Goal: Task Accomplishment & Management: Manage account settings

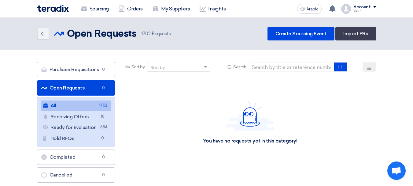
click at [77, 88] on font "Open Requests" at bounding box center [67, 88] width 35 height 6
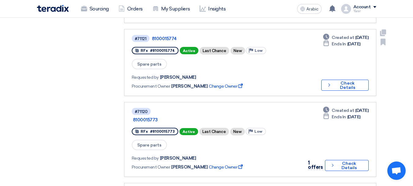
scroll to position [581, 0]
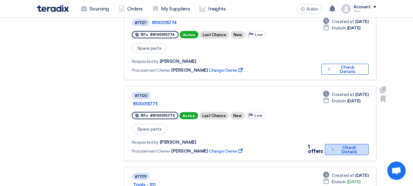
click at [348, 145] on font "Check Details" at bounding box center [348, 149] width 15 height 9
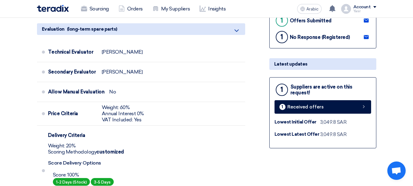
scroll to position [183, 0]
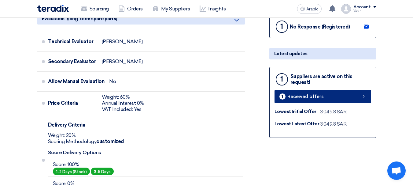
click at [364, 100] on link "1 Received offers" at bounding box center [322, 96] width 97 height 13
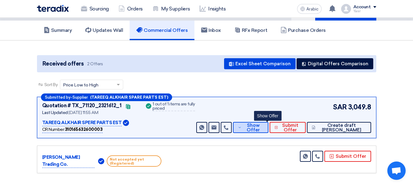
click at [260, 125] on font "Show Offer" at bounding box center [253, 127] width 13 height 10
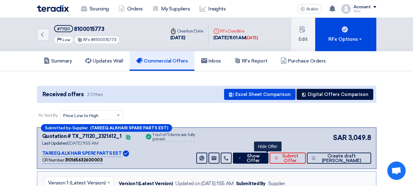
drag, startPoint x: 36, startPoint y: 33, endPoint x: 52, endPoint y: 43, distance: 18.7
click at [36, 33] on div "Back #71120 8100015773 Priority Low RFx #8100015773 Time Creation Date [DATE] D…" at bounding box center [206, 34] width 348 height 33
click at [46, 35] on icon "Back" at bounding box center [42, 34] width 7 height 7
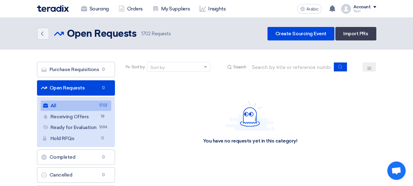
click at [85, 87] on font "Open Requests" at bounding box center [67, 88] width 35 height 6
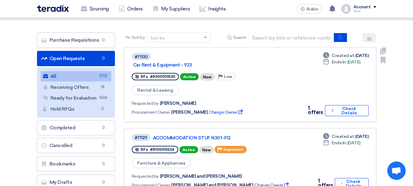
scroll to position [31, 0]
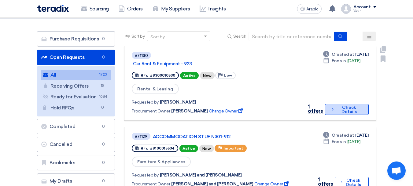
click at [336, 105] on font "Check Details" at bounding box center [349, 109] width 26 height 9
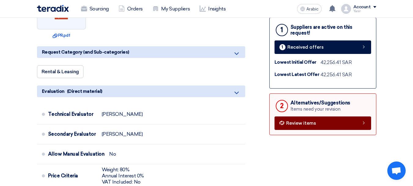
scroll to position [183, 0]
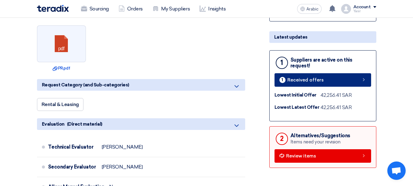
click at [360, 79] on link "1 Received offers" at bounding box center [322, 79] width 97 height 13
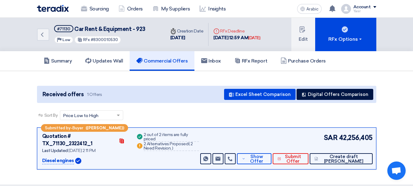
scroll to position [31, 0]
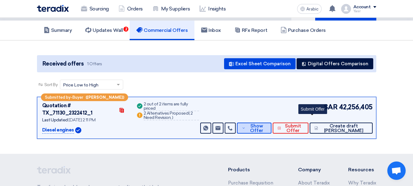
click at [271, 122] on button "Show Offer" at bounding box center [254, 127] width 35 height 11
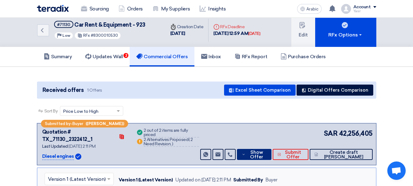
scroll to position [0, 0]
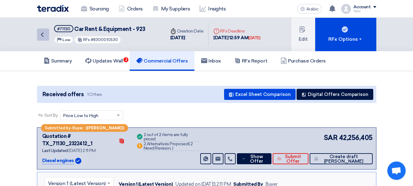
click at [44, 39] on link "Back" at bounding box center [43, 34] width 12 height 12
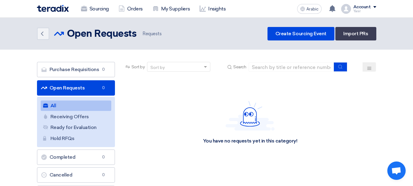
click at [64, 85] on font "Open Requests" at bounding box center [67, 88] width 35 height 6
